Goal: Task Accomplishment & Management: Use online tool/utility

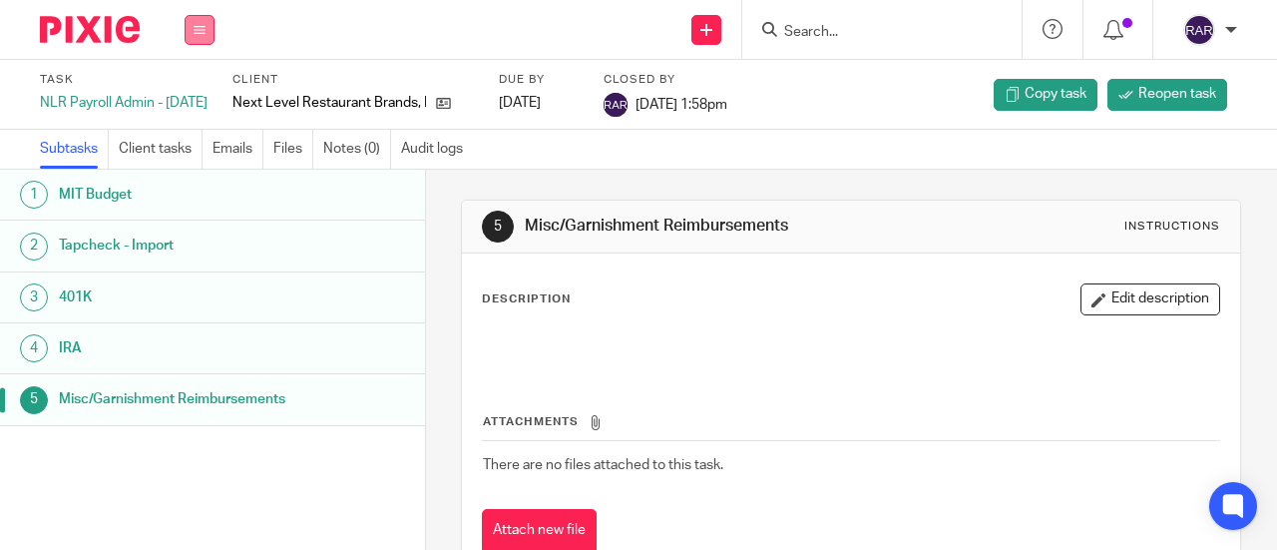
click at [200, 21] on button at bounding box center [200, 30] width 30 height 30
click at [182, 91] on link "Work" at bounding box center [190, 93] width 35 height 14
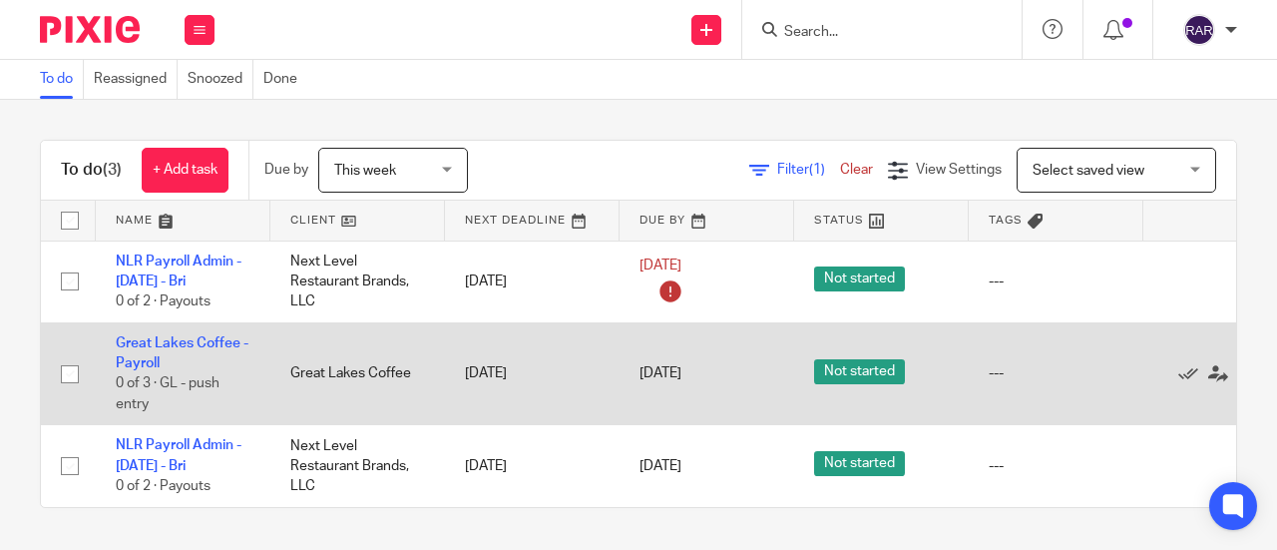
click at [202, 348] on link "Great Lakes Coffee - Payroll" at bounding box center [182, 353] width 133 height 34
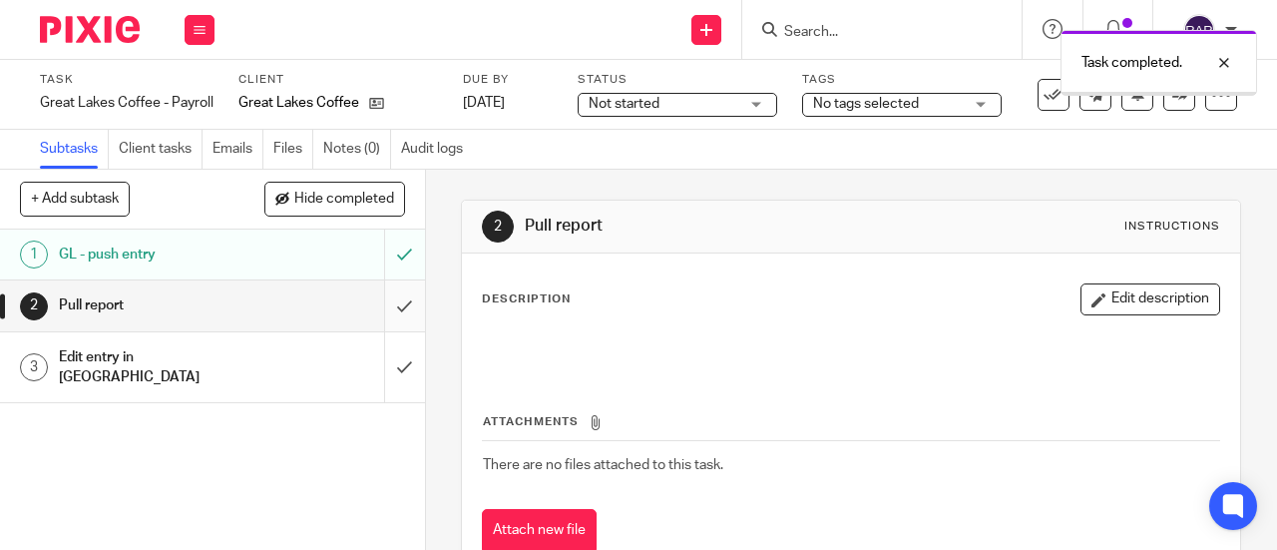
click at [383, 297] on input "submit" at bounding box center [212, 305] width 425 height 50
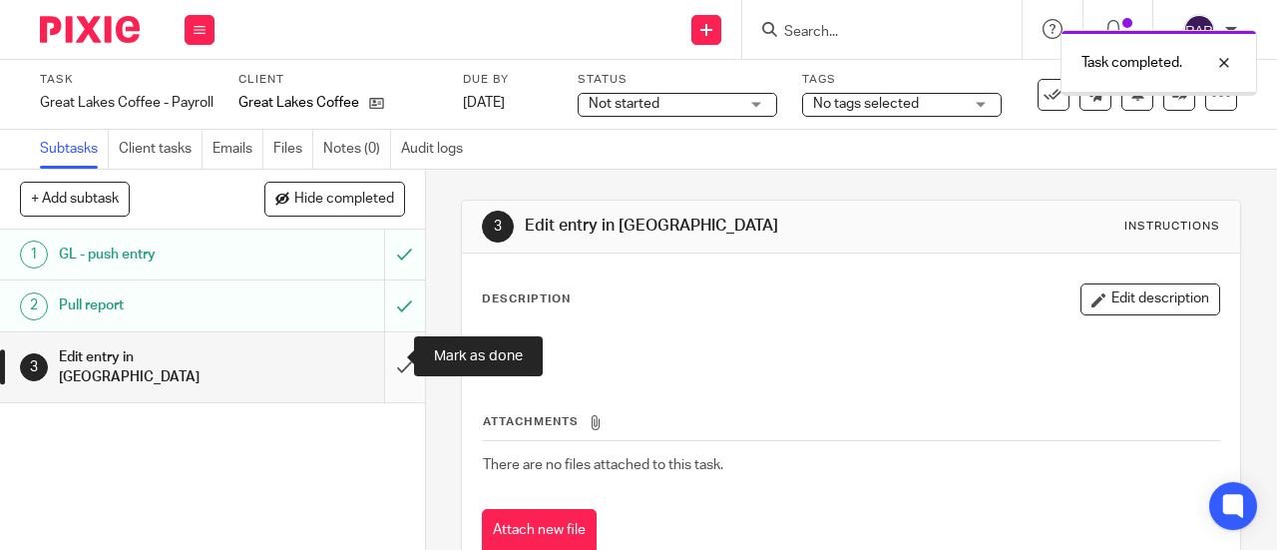
click at [382, 355] on input "submit" at bounding box center [212, 367] width 425 height 71
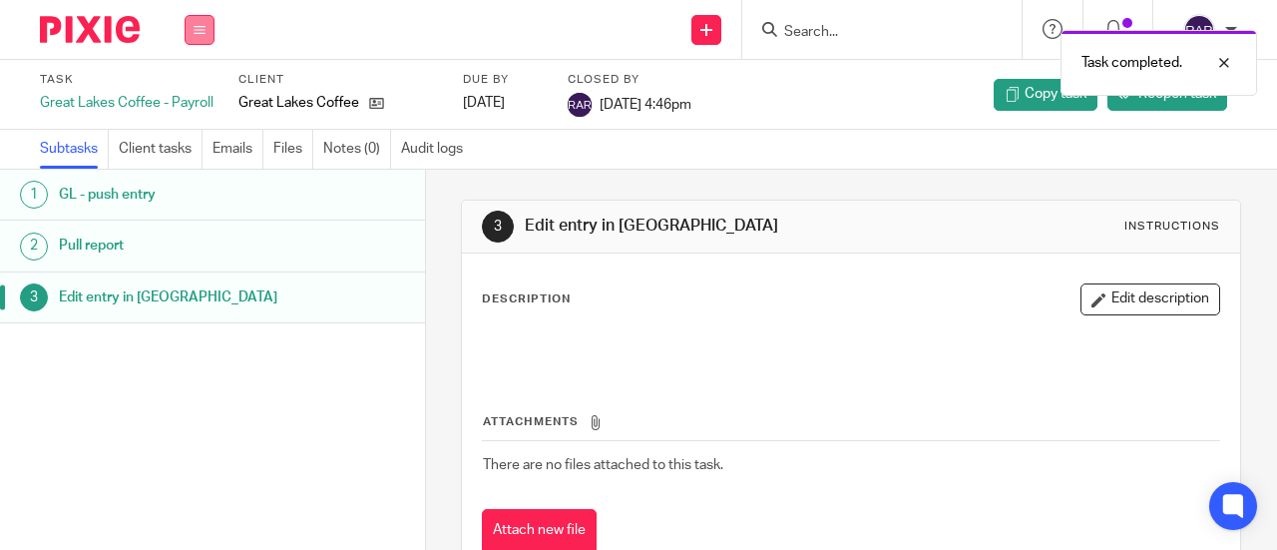
click at [195, 27] on icon at bounding box center [200, 30] width 12 height 12
click at [194, 87] on link "Work" at bounding box center [190, 93] width 35 height 14
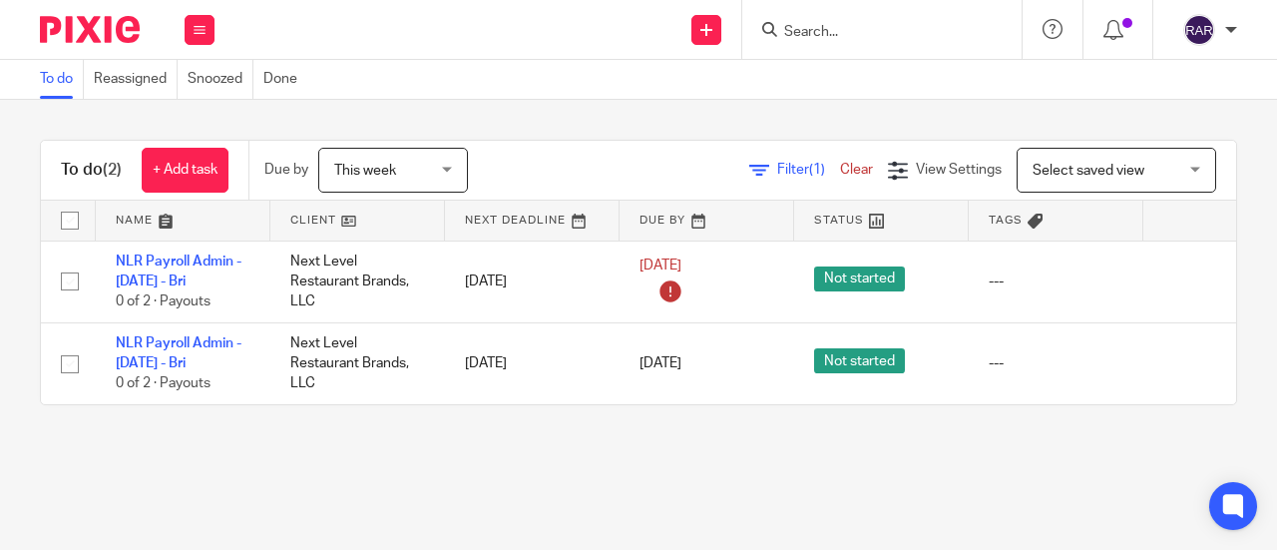
click at [429, 175] on span "This week" at bounding box center [387, 170] width 106 height 42
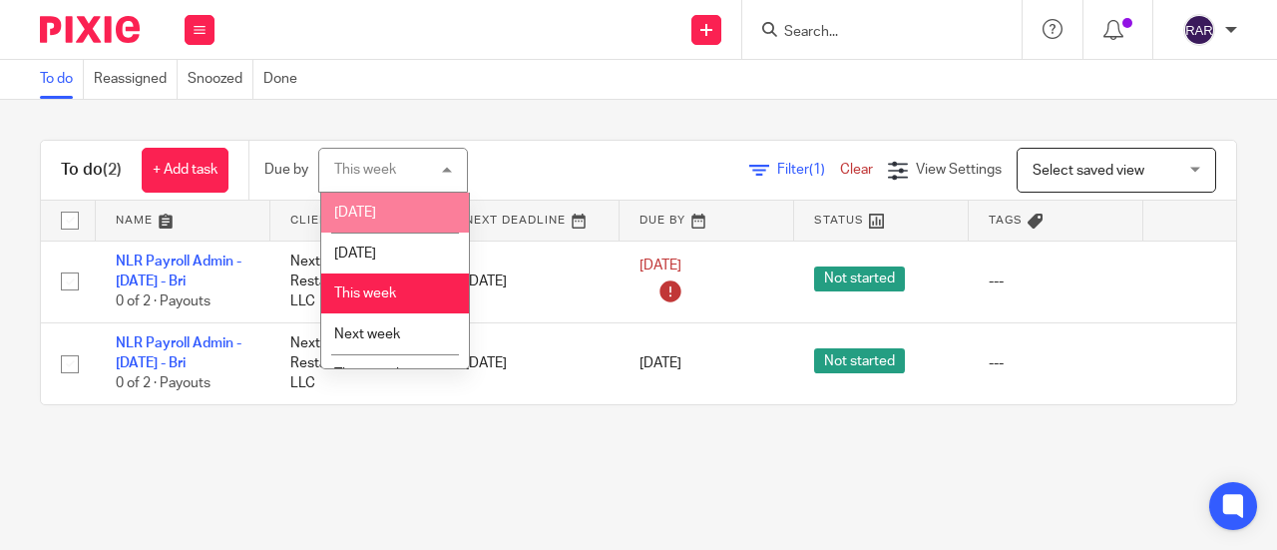
click at [388, 209] on li "[DATE]" at bounding box center [395, 213] width 148 height 41
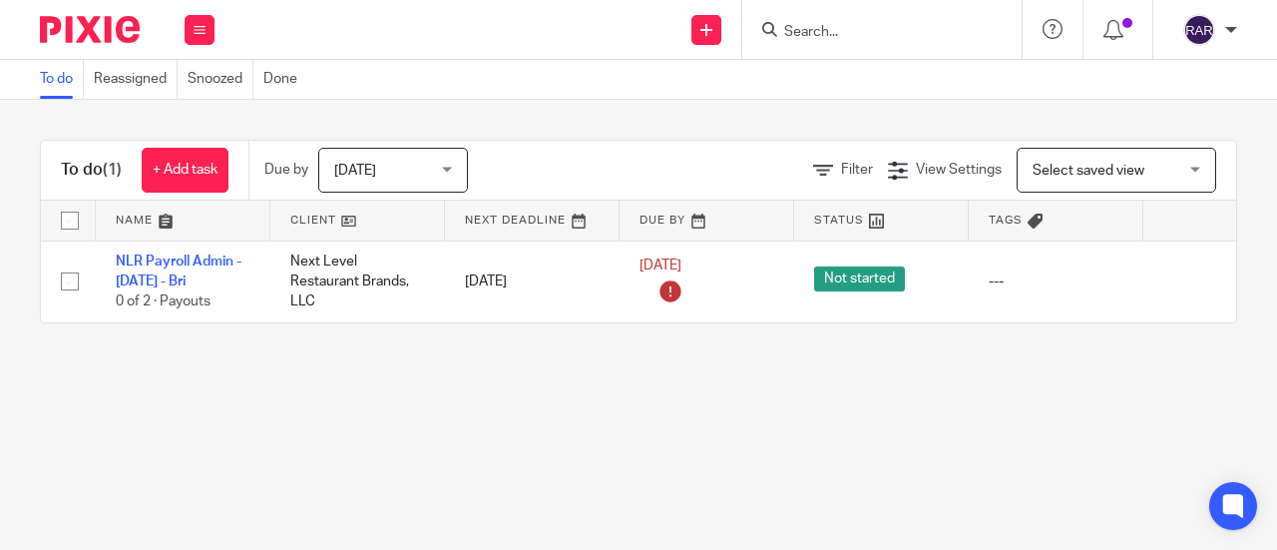
click at [421, 180] on span "[DATE]" at bounding box center [387, 170] width 106 height 42
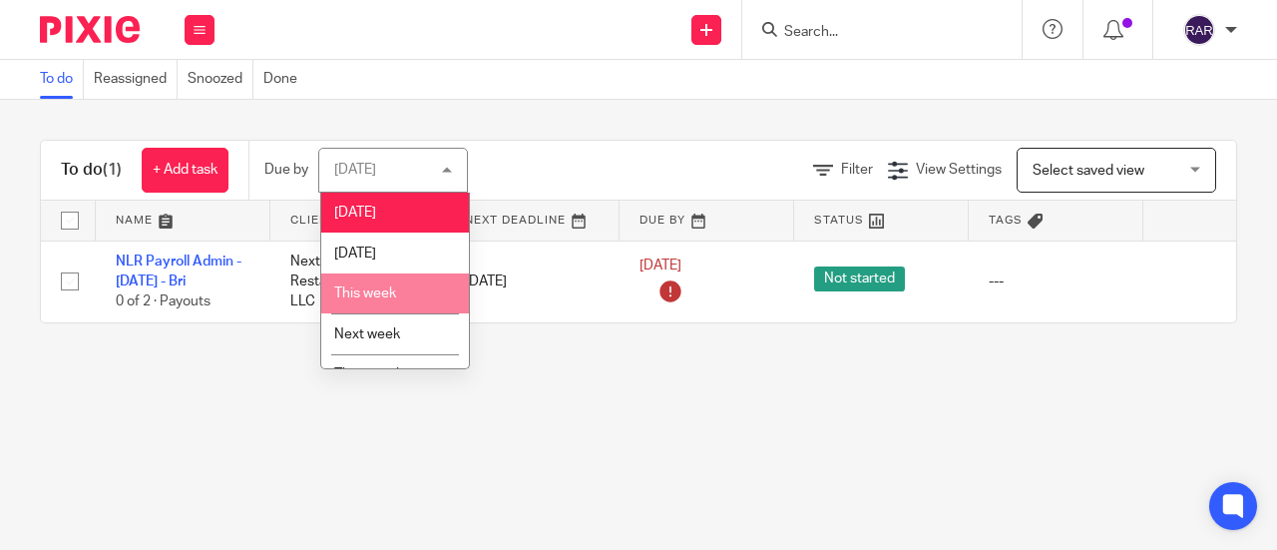
click at [397, 288] on li "This week" at bounding box center [395, 293] width 148 height 41
